Goal: Task Accomplishment & Management: Manage account settings

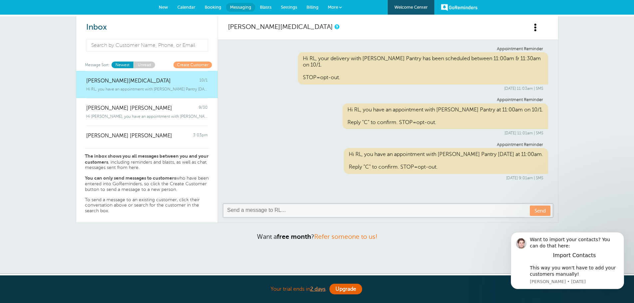
click at [607, 67] on div "Inbox Message Sort: Newest Unread Create Customer [PERSON_NAME][MEDICAL_DATA] 1…" at bounding box center [317, 145] width 634 height 258
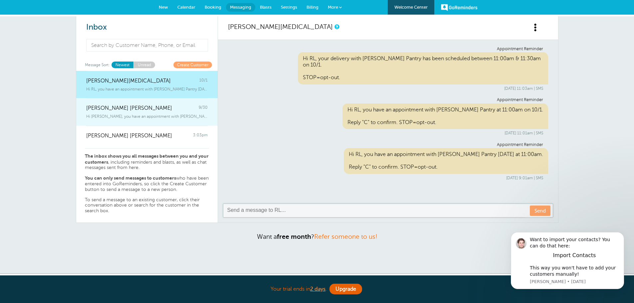
click at [128, 114] on span "Hi Paton, you have an appointment with Butler's Pantry today at 12:00pm." at bounding box center [146, 116] width 121 height 5
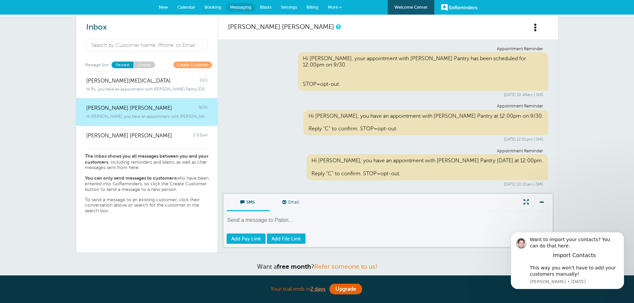
click at [207, 10] on link "Booking" at bounding box center [213, 7] width 26 height 15
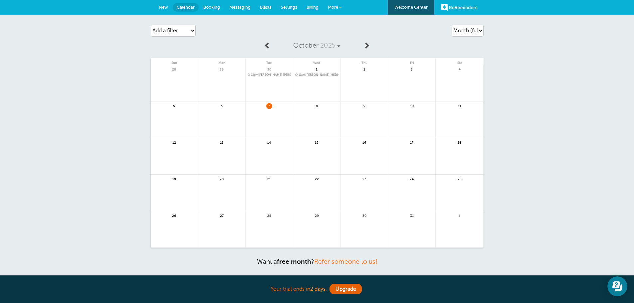
click at [301, 8] on link "Settings" at bounding box center [289, 7] width 26 height 15
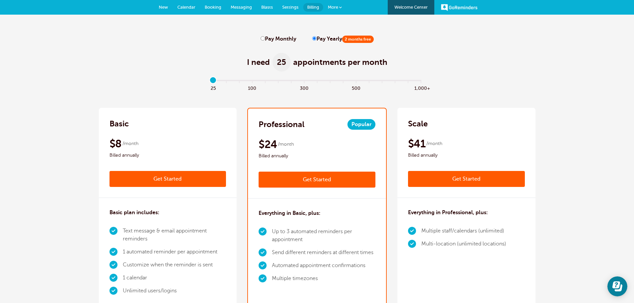
click at [238, 5] on span "Messaging" at bounding box center [241, 7] width 21 height 5
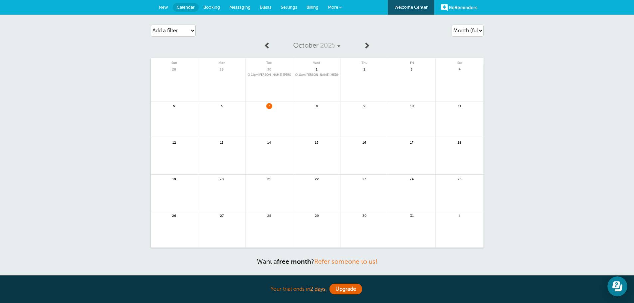
click at [333, 5] on span "More" at bounding box center [333, 7] width 10 height 5
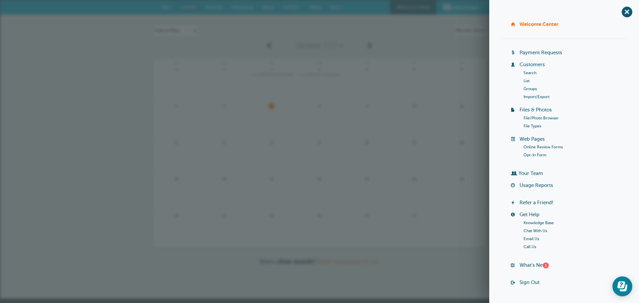
click at [333, 5] on span "More" at bounding box center [335, 7] width 10 height 5
click at [364, 17] on div "Agenda Day Week Month (full view) Month (condensed) Add a filter Customer Searc…" at bounding box center [319, 157] width 639 height 284
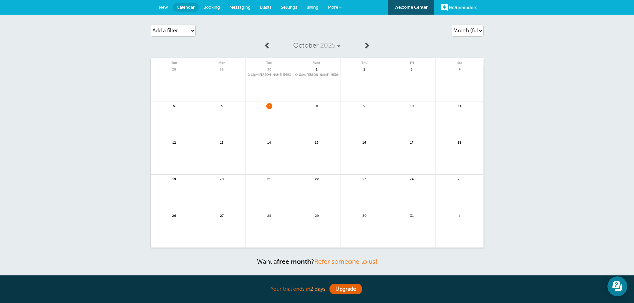
click at [291, 5] on span "Settings" at bounding box center [289, 7] width 16 height 5
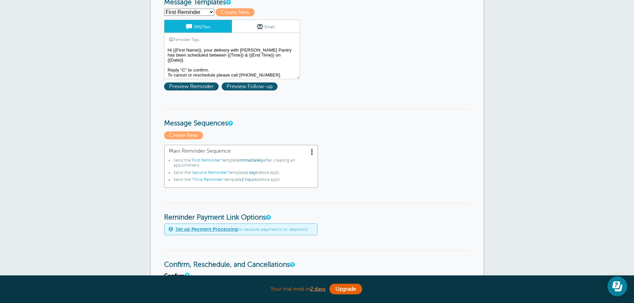
scroll to position [100, 0]
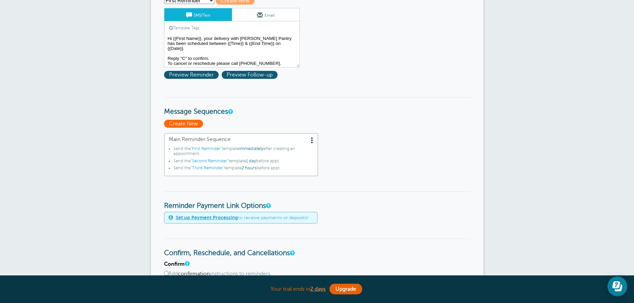
click at [183, 123] on span "Create New" at bounding box center [183, 124] width 39 height 8
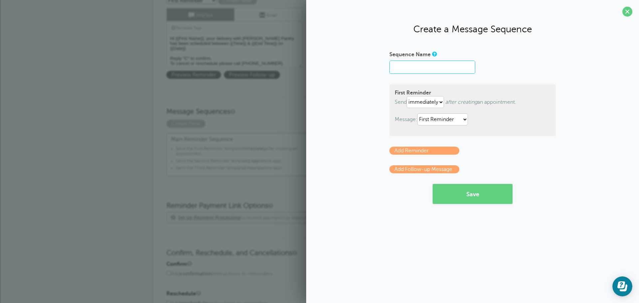
click at [412, 70] on input "Sequence Name" at bounding box center [432, 67] width 86 height 13
type input "Staff"
click at [436, 115] on select "First Reminder Second Reminder Third Reminder" at bounding box center [442, 119] width 51 height 12
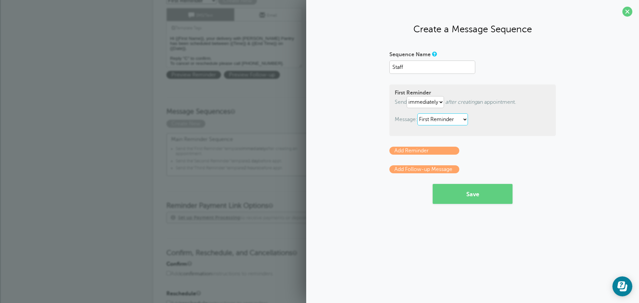
click at [419, 113] on select "First Reminder Second Reminder Third Reminder" at bounding box center [442, 119] width 51 height 12
click at [519, 153] on p "Add Reminder" at bounding box center [472, 151] width 166 height 8
click at [628, 11] on span at bounding box center [627, 12] width 10 height 10
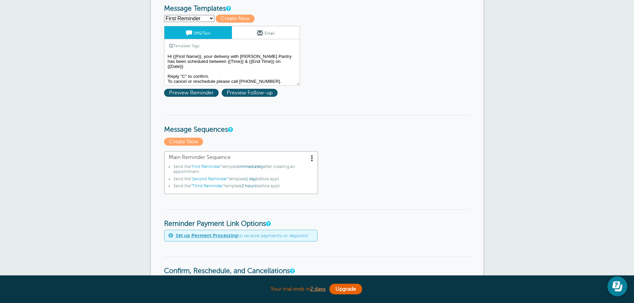
scroll to position [0, 0]
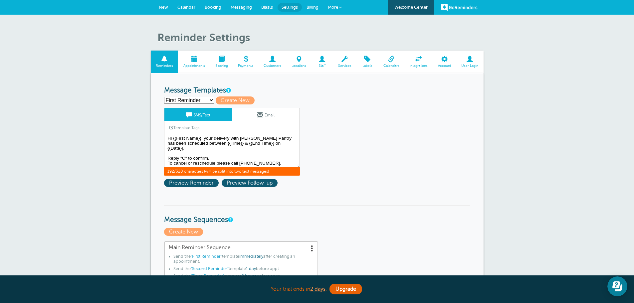
click at [238, 156] on textarea "Hi {{First Name}}, your delivery with Butler's Pantry has been scheduled betwee…" at bounding box center [232, 150] width 136 height 33
click at [190, 63] on link "Appointments" at bounding box center [194, 62] width 32 height 22
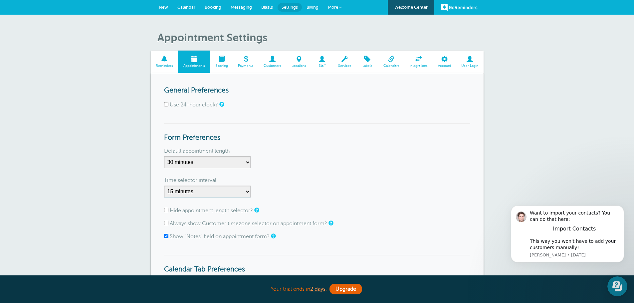
click at [230, 59] on span at bounding box center [221, 59] width 23 height 6
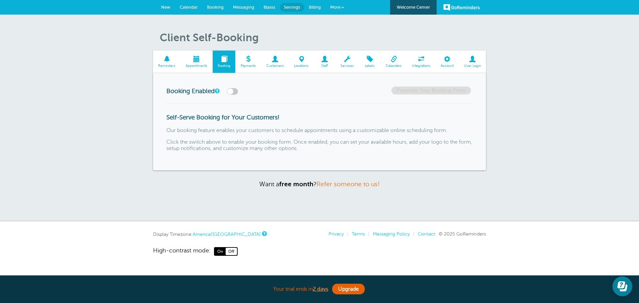
click at [160, 56] on link "Reminders" at bounding box center [167, 62] width 28 height 22
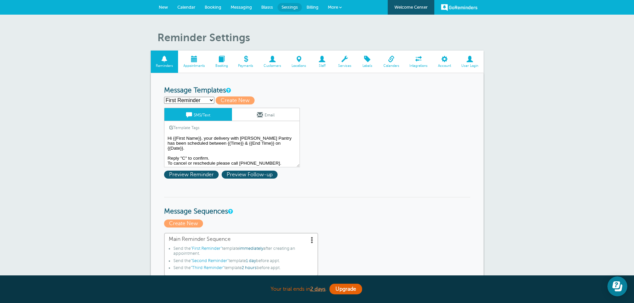
click at [201, 63] on link "Appointments" at bounding box center [194, 62] width 32 height 22
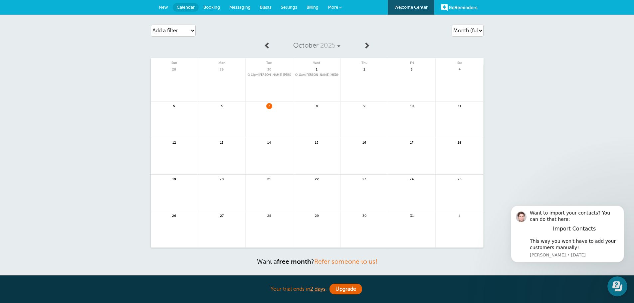
click at [161, 9] on span "New" at bounding box center [163, 7] width 9 height 5
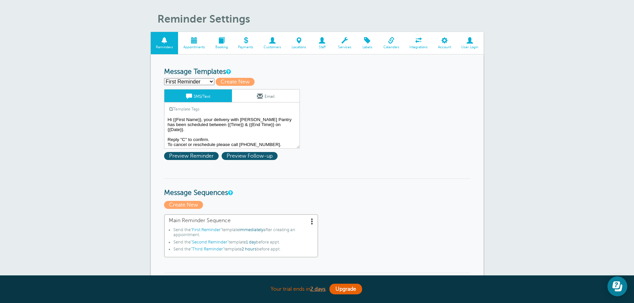
scroll to position [33, 0]
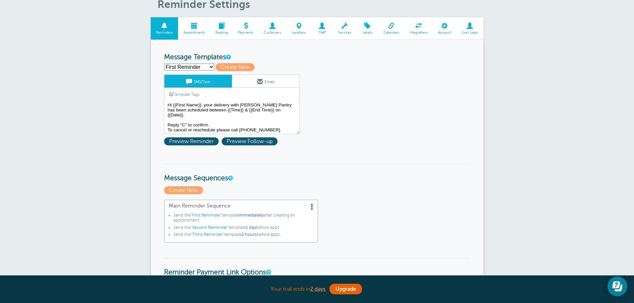
click at [205, 67] on select "First Reminder Second Reminder Third Reminder Create new..." at bounding box center [189, 67] width 50 height 7
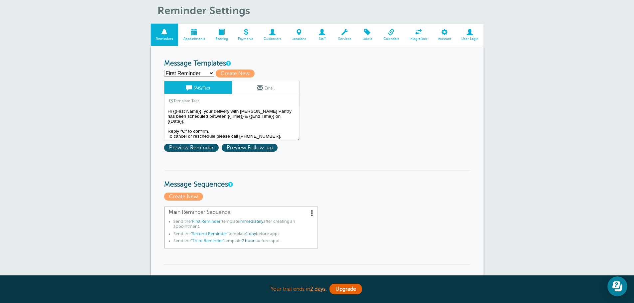
scroll to position [0, 0]
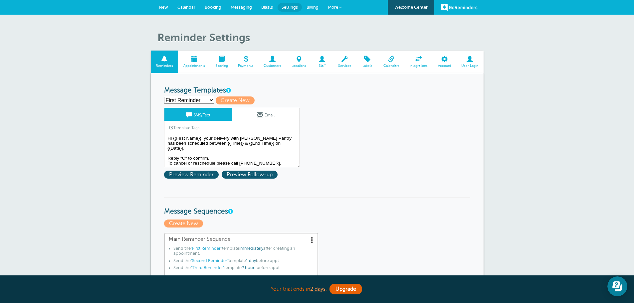
click at [312, 10] on link "Billing" at bounding box center [312, 7] width 21 height 15
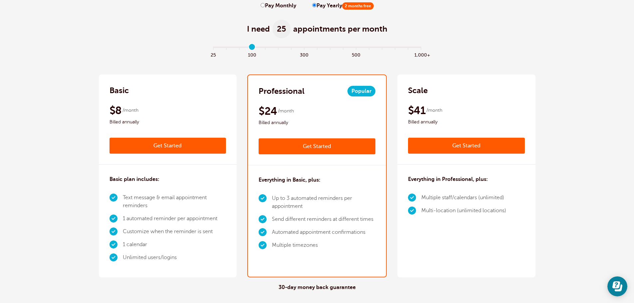
click at [252, 49] on input "range" at bounding box center [316, 48] width 215 height 1
type input "1"
click at [225, 49] on input "range" at bounding box center [316, 48] width 215 height 1
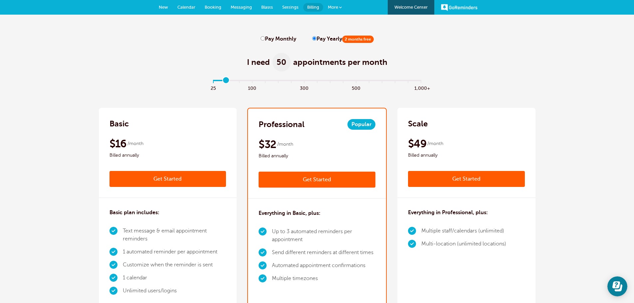
click at [264, 38] on input "Pay Monthly" at bounding box center [263, 38] width 4 height 4
radio input "true"
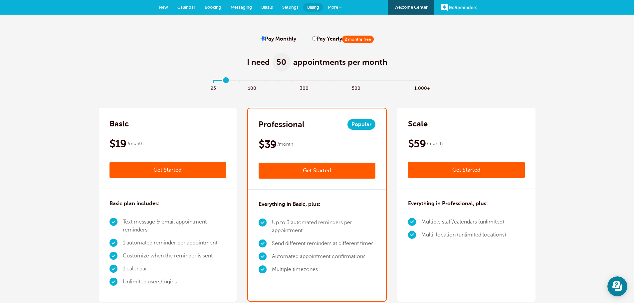
click at [313, 38] on input "Pay Yearly 2 months free" at bounding box center [314, 38] width 4 height 4
radio input "true"
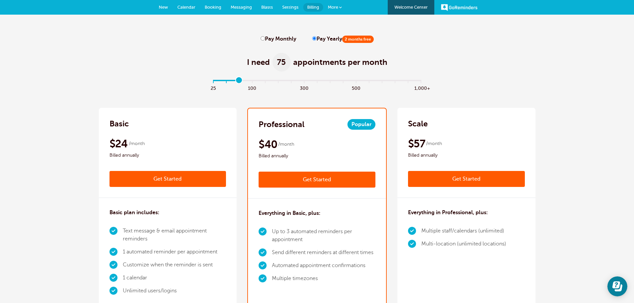
type input "2"
click at [238, 82] on input "range" at bounding box center [316, 81] width 215 height 1
click at [233, 10] on link "Messaging" at bounding box center [241, 7] width 31 height 15
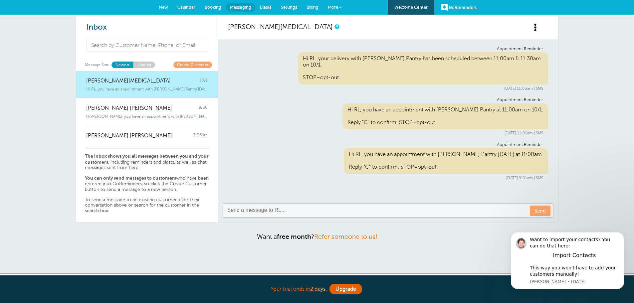
click at [169, 10] on link "New" at bounding box center [163, 7] width 19 height 15
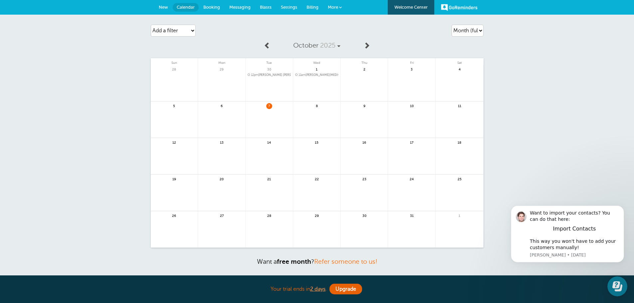
click at [205, 8] on span "Booking" at bounding box center [211, 7] width 17 height 5
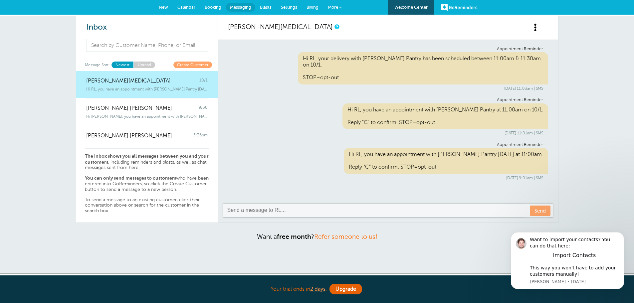
click at [184, 9] on span "Calendar" at bounding box center [186, 7] width 18 height 5
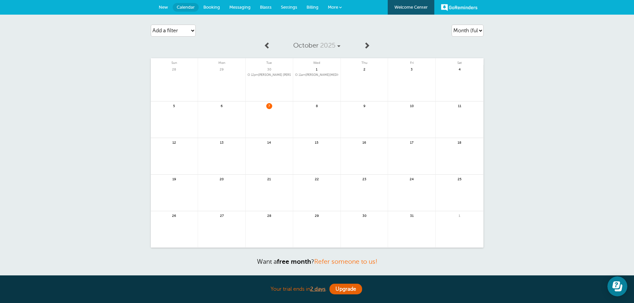
click at [293, 3] on link "Settings" at bounding box center [289, 7] width 26 height 15
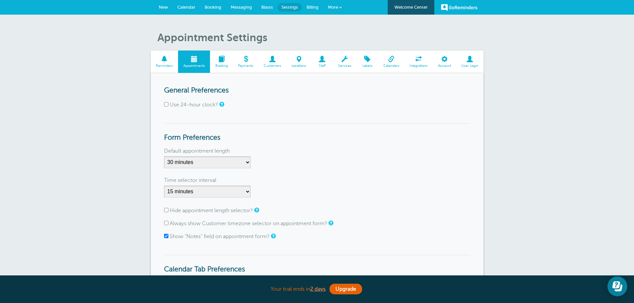
click at [389, 59] on span at bounding box center [391, 59] width 26 height 6
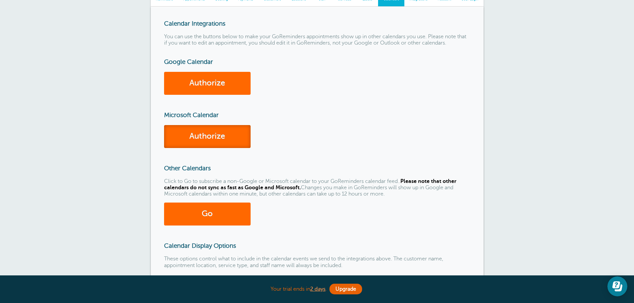
click at [215, 138] on link "Authorize" at bounding box center [207, 136] width 87 height 23
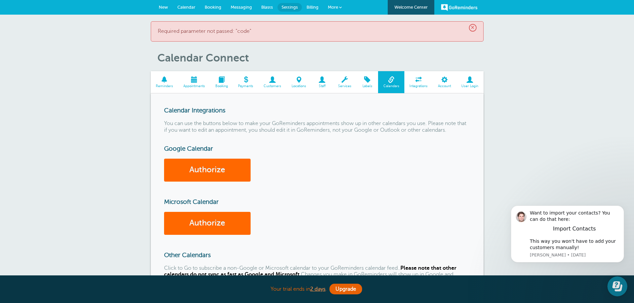
click at [268, 9] on span "Blasts" at bounding box center [267, 7] width 12 height 5
